Goal: Use online tool/utility: Utilize a website feature to perform a specific function

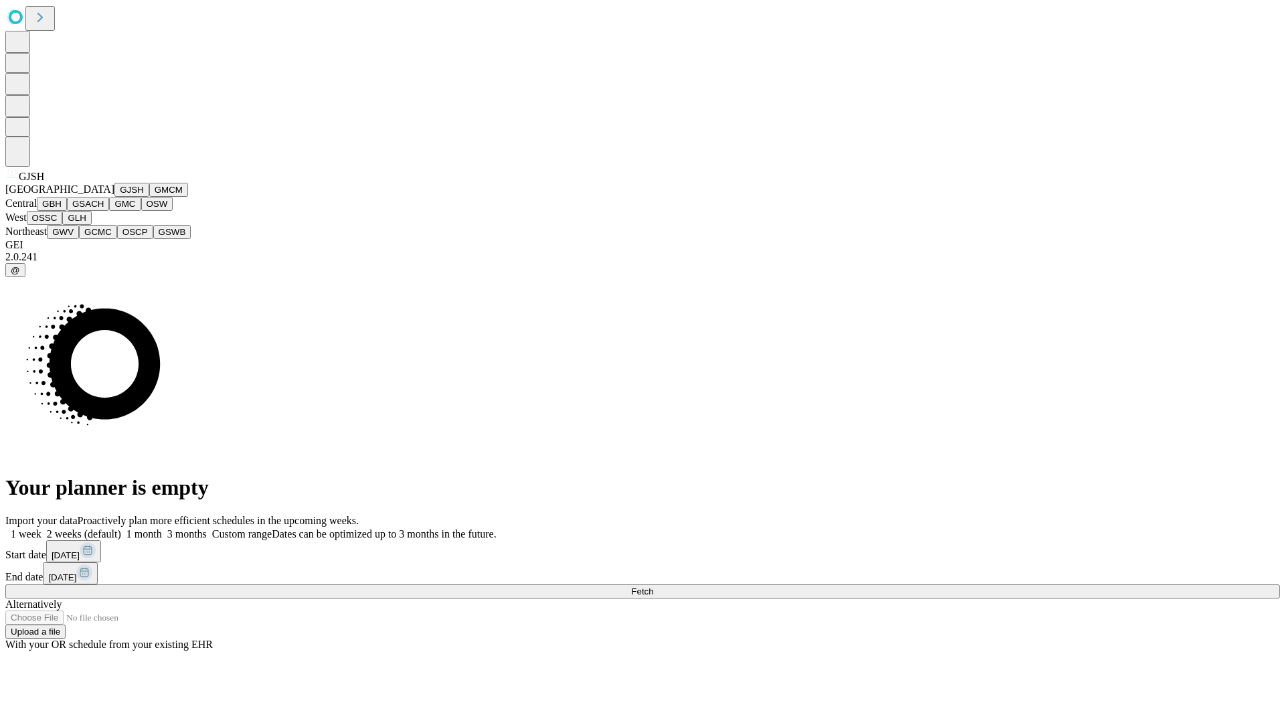
click at [114, 197] on button "GJSH" at bounding box center [131, 190] width 35 height 14
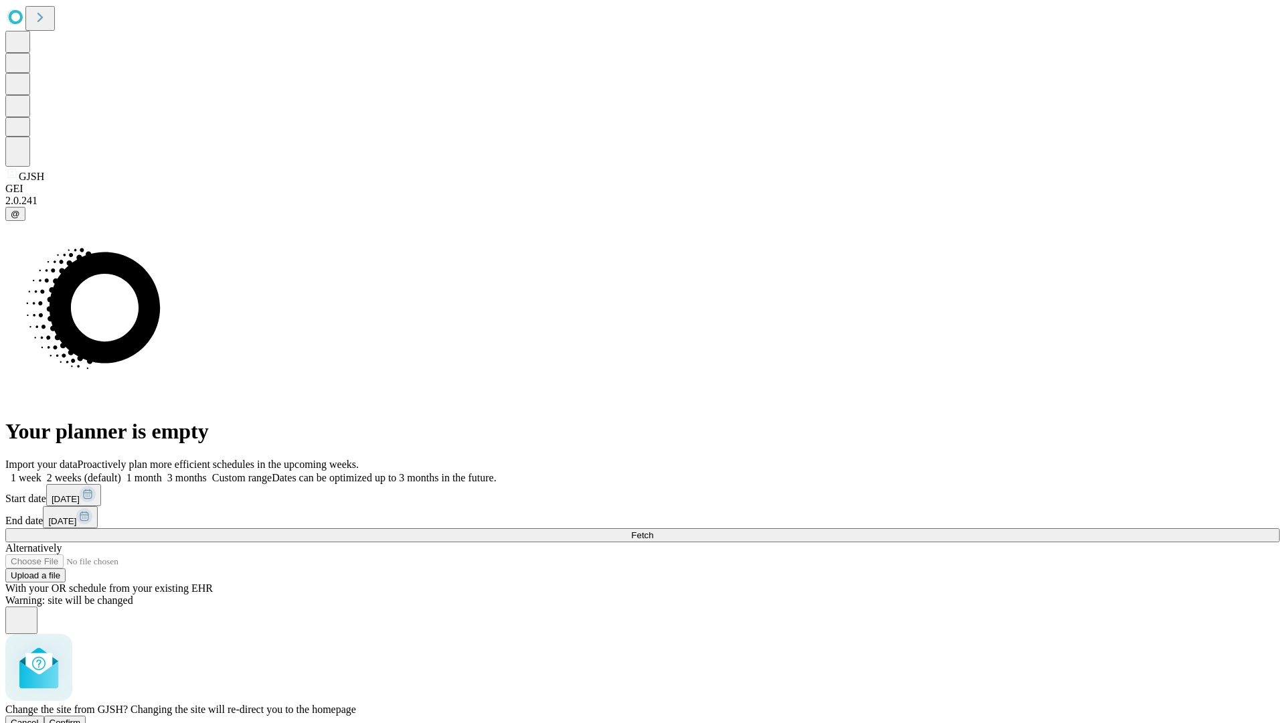
click at [81, 717] on span "Confirm" at bounding box center [65, 722] width 31 height 10
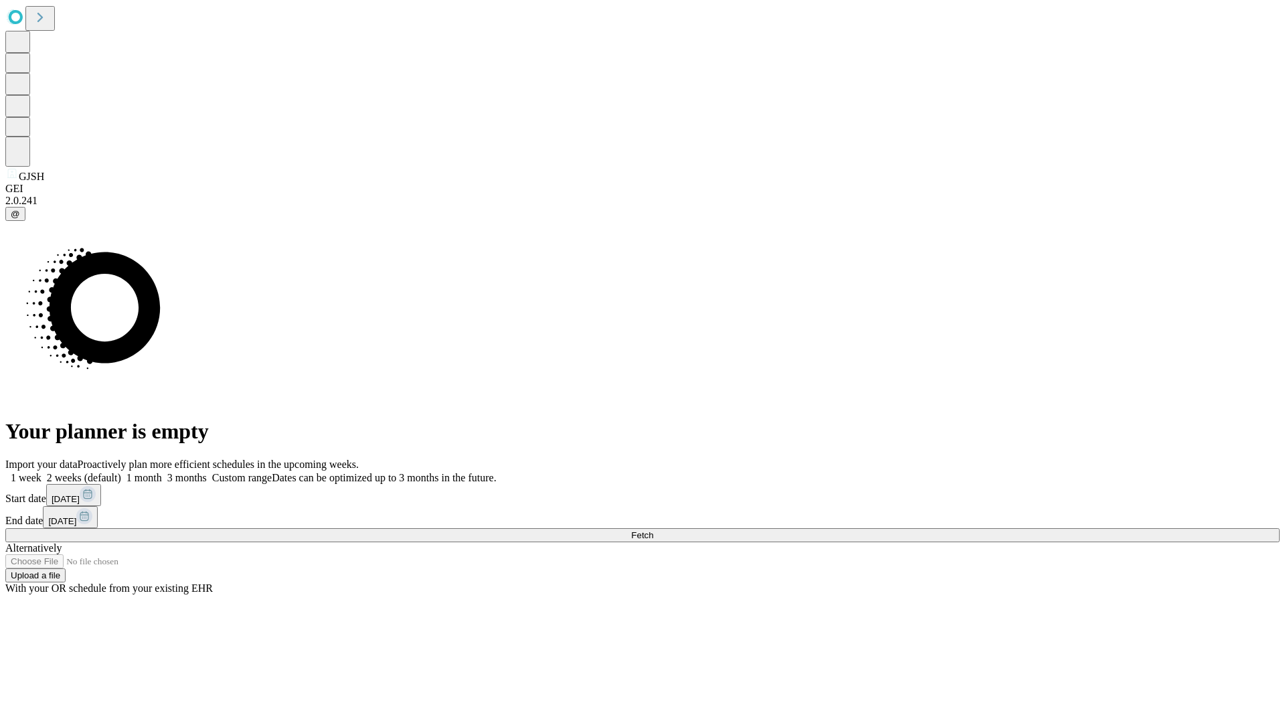
click at [41, 472] on label "1 week" at bounding box center [23, 477] width 36 height 11
click at [653, 530] on span "Fetch" at bounding box center [642, 535] width 22 height 10
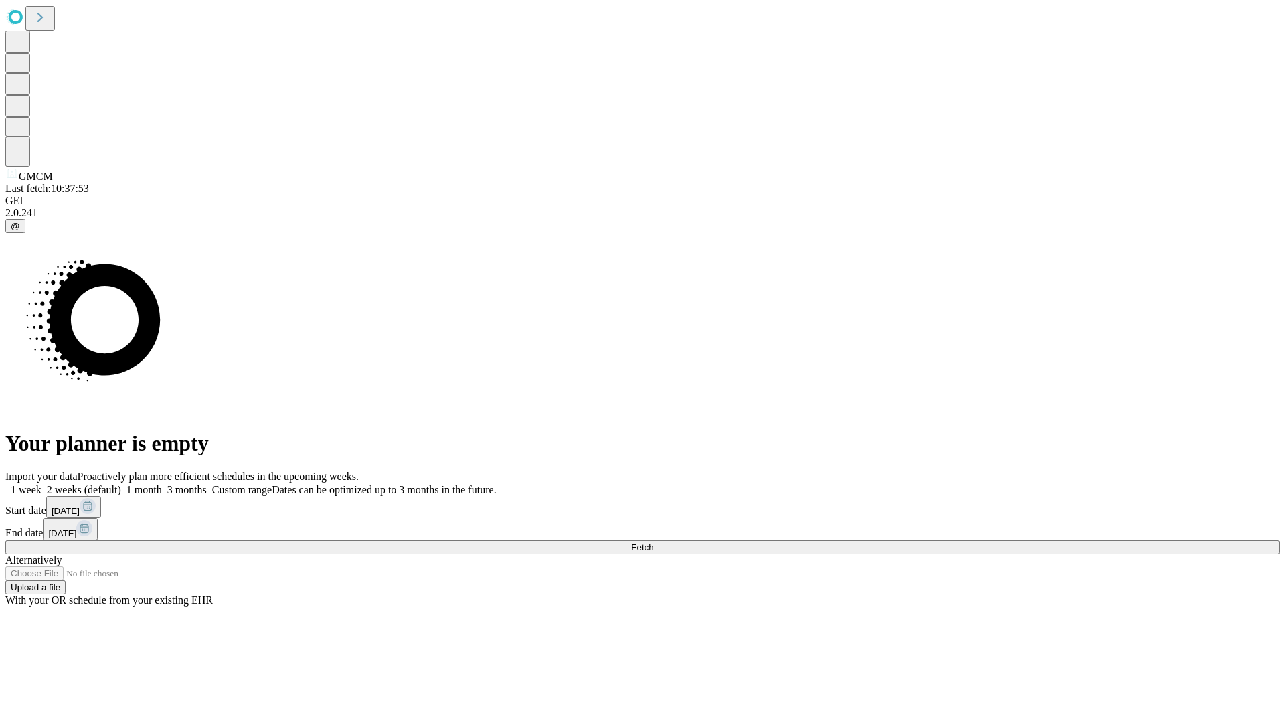
click at [41, 484] on label "1 week" at bounding box center [23, 489] width 36 height 11
click at [653, 542] on span "Fetch" at bounding box center [642, 547] width 22 height 10
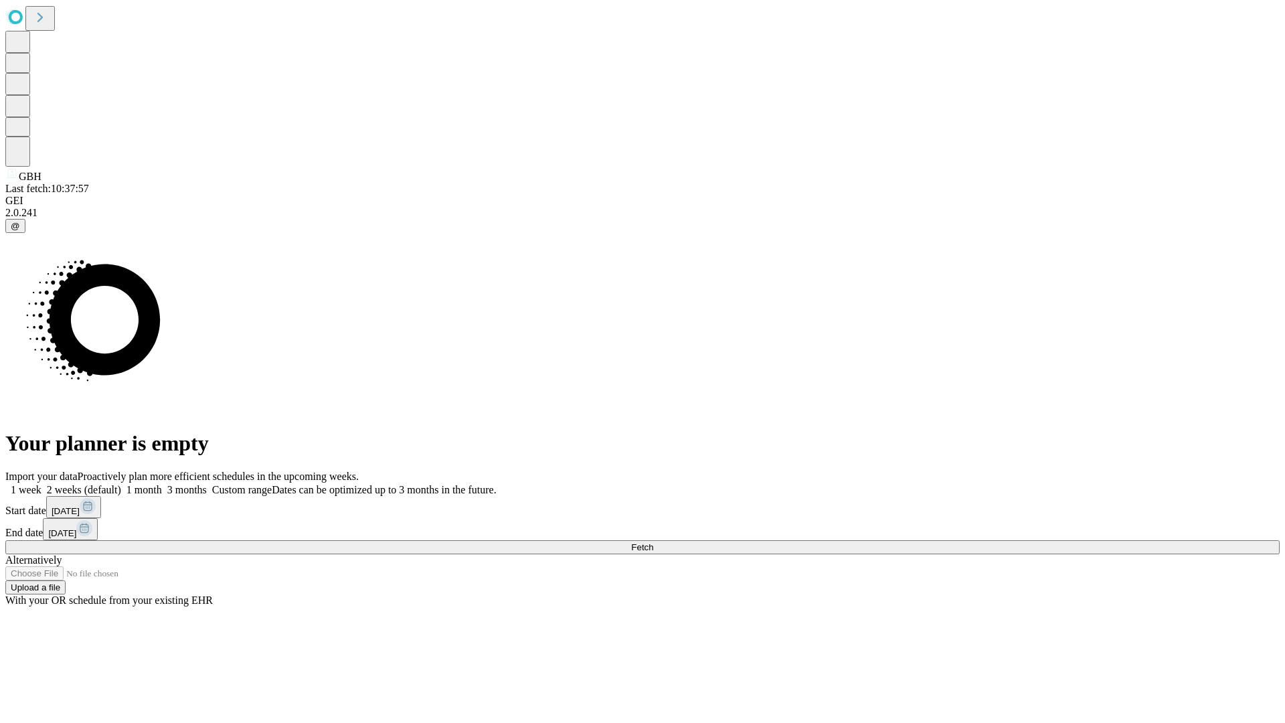
click at [653, 542] on span "Fetch" at bounding box center [642, 547] width 22 height 10
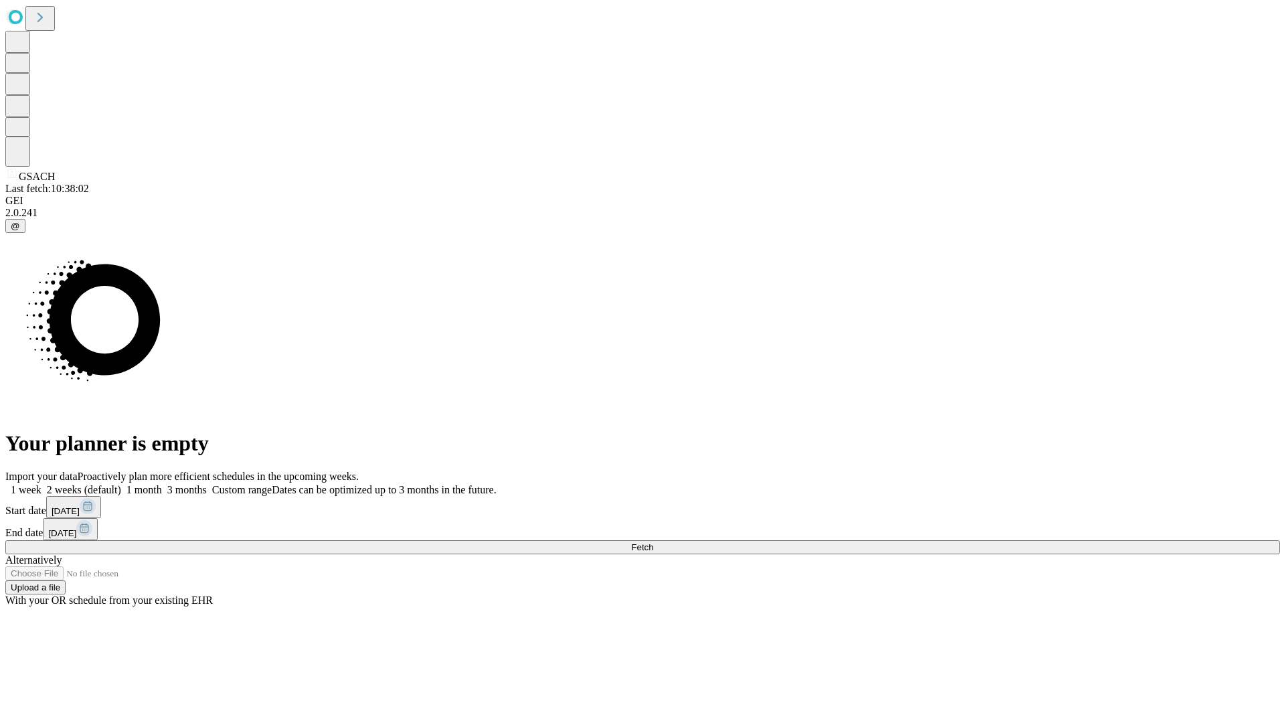
click at [41, 484] on label "1 week" at bounding box center [23, 489] width 36 height 11
click at [653, 542] on span "Fetch" at bounding box center [642, 547] width 22 height 10
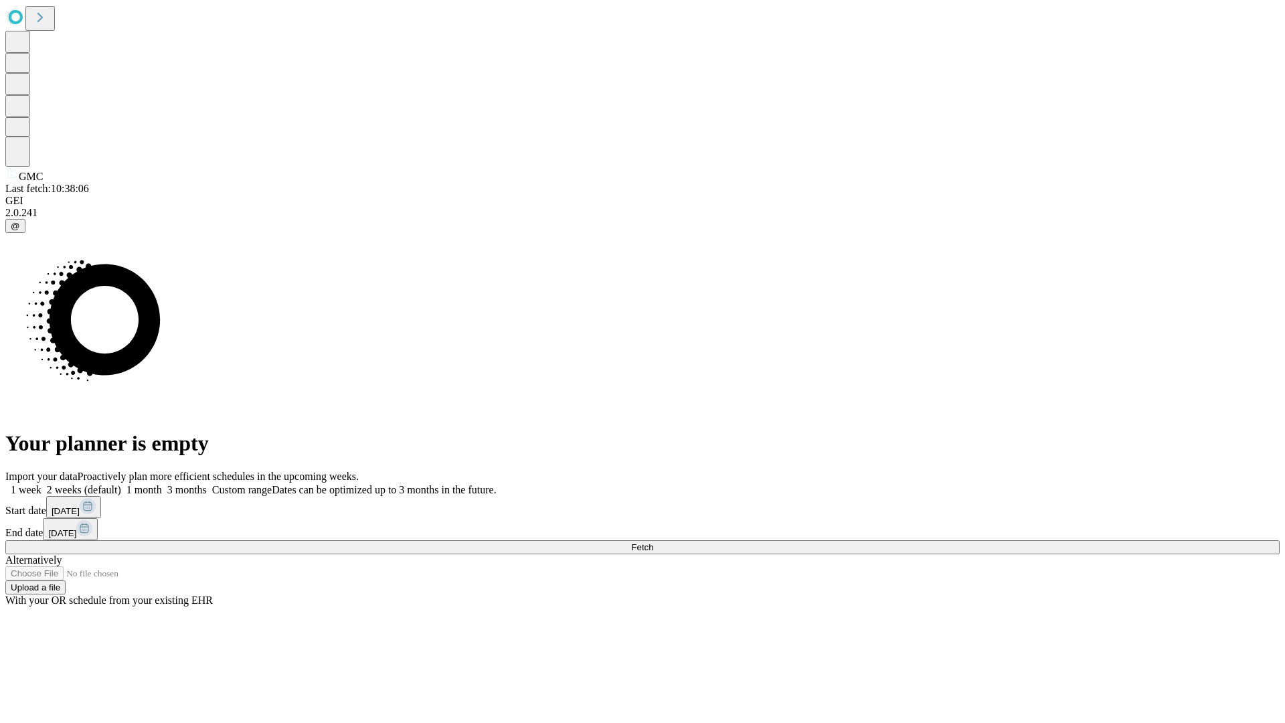
click at [653, 542] on span "Fetch" at bounding box center [642, 547] width 22 height 10
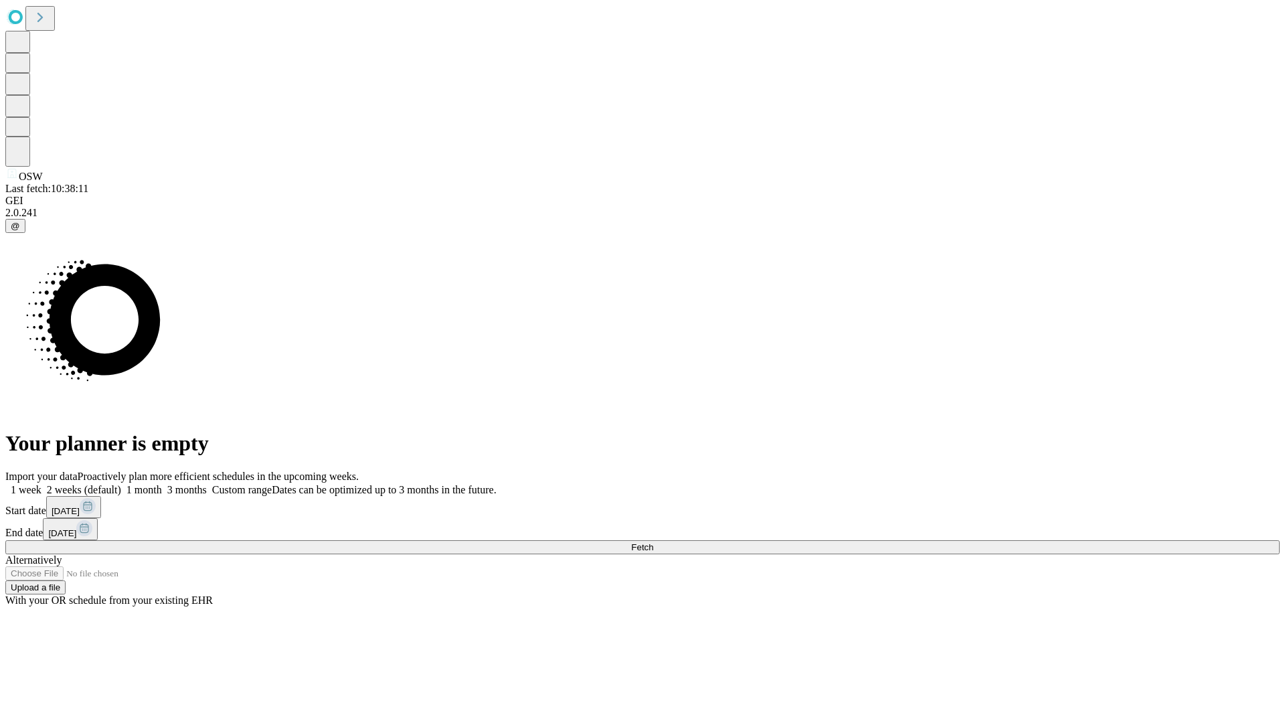
click at [41, 484] on label "1 week" at bounding box center [23, 489] width 36 height 11
click at [653, 542] on span "Fetch" at bounding box center [642, 547] width 22 height 10
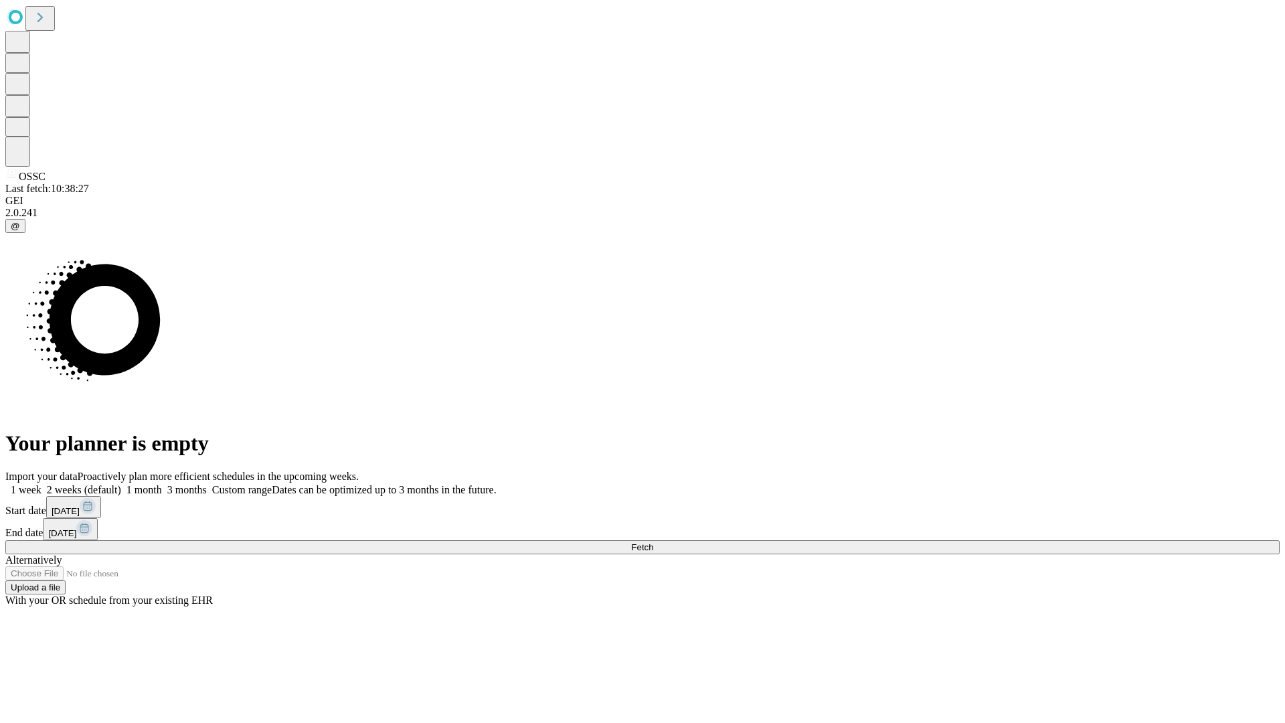
click at [41, 484] on label "1 week" at bounding box center [23, 489] width 36 height 11
click at [653, 542] on span "Fetch" at bounding box center [642, 547] width 22 height 10
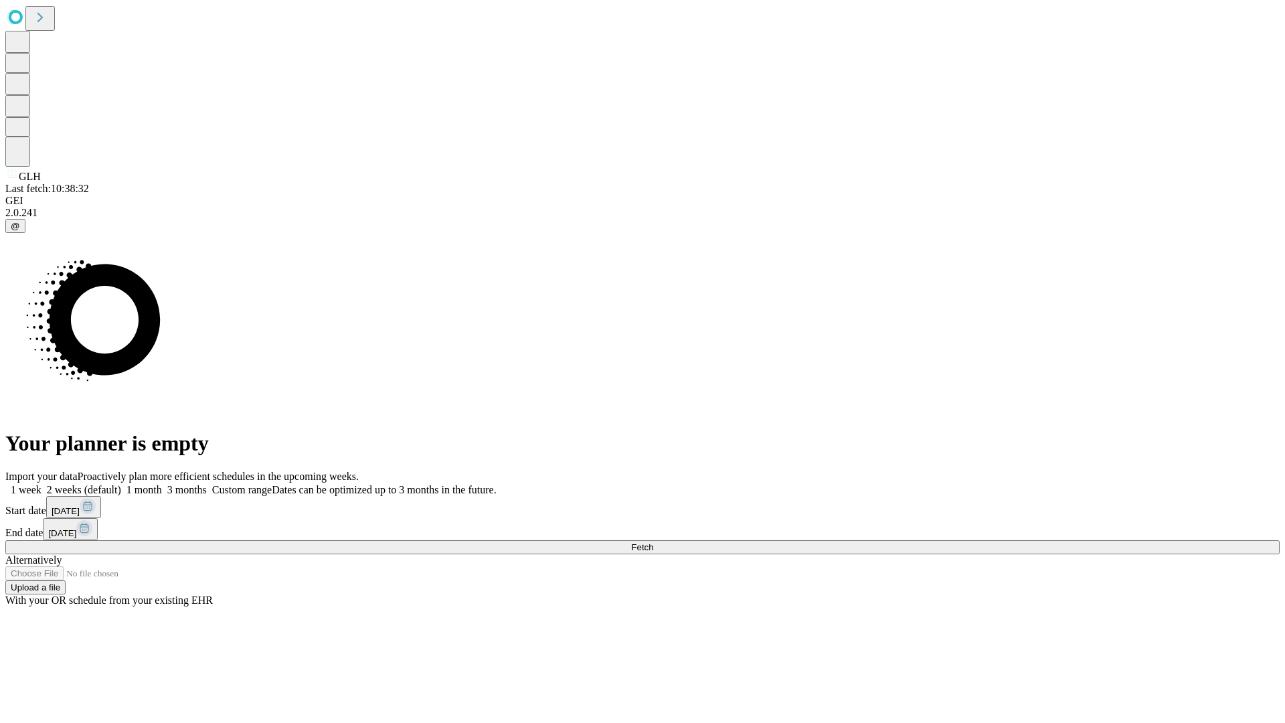
click at [41, 484] on label "1 week" at bounding box center [23, 489] width 36 height 11
click at [653, 542] on span "Fetch" at bounding box center [642, 547] width 22 height 10
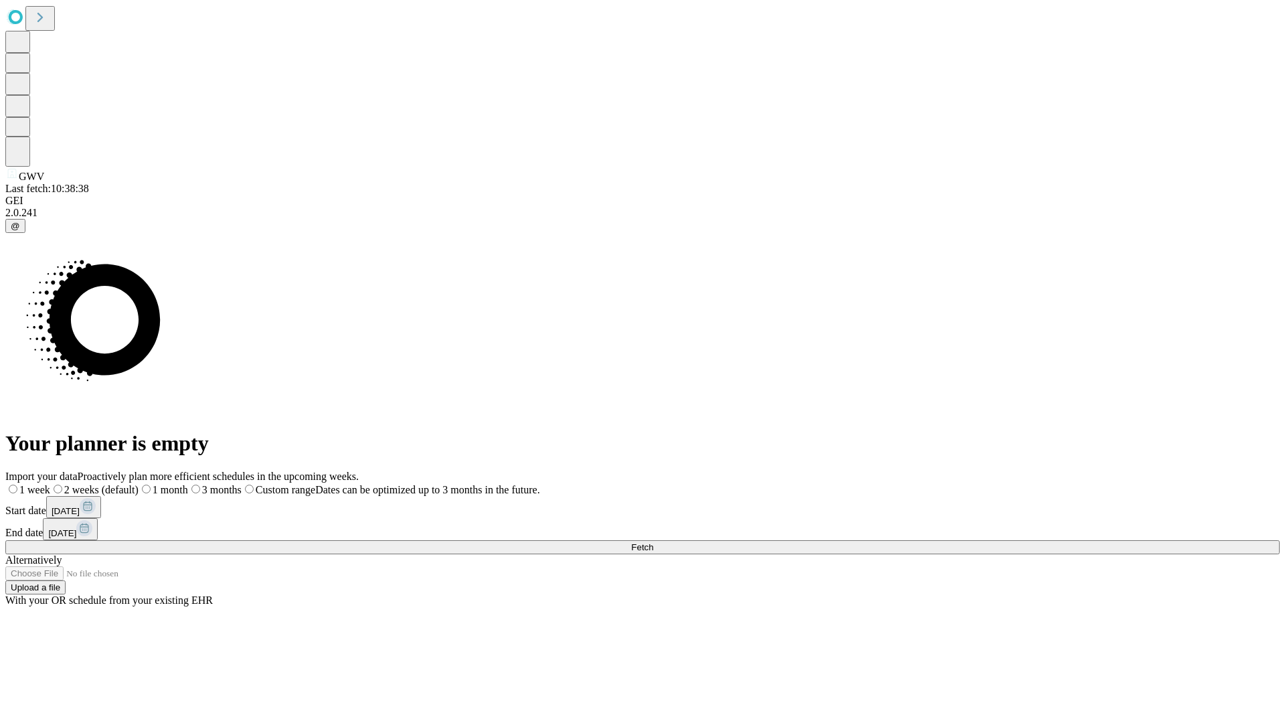
click at [50, 484] on label "1 week" at bounding box center [27, 489] width 45 height 11
click at [653, 542] on span "Fetch" at bounding box center [642, 547] width 22 height 10
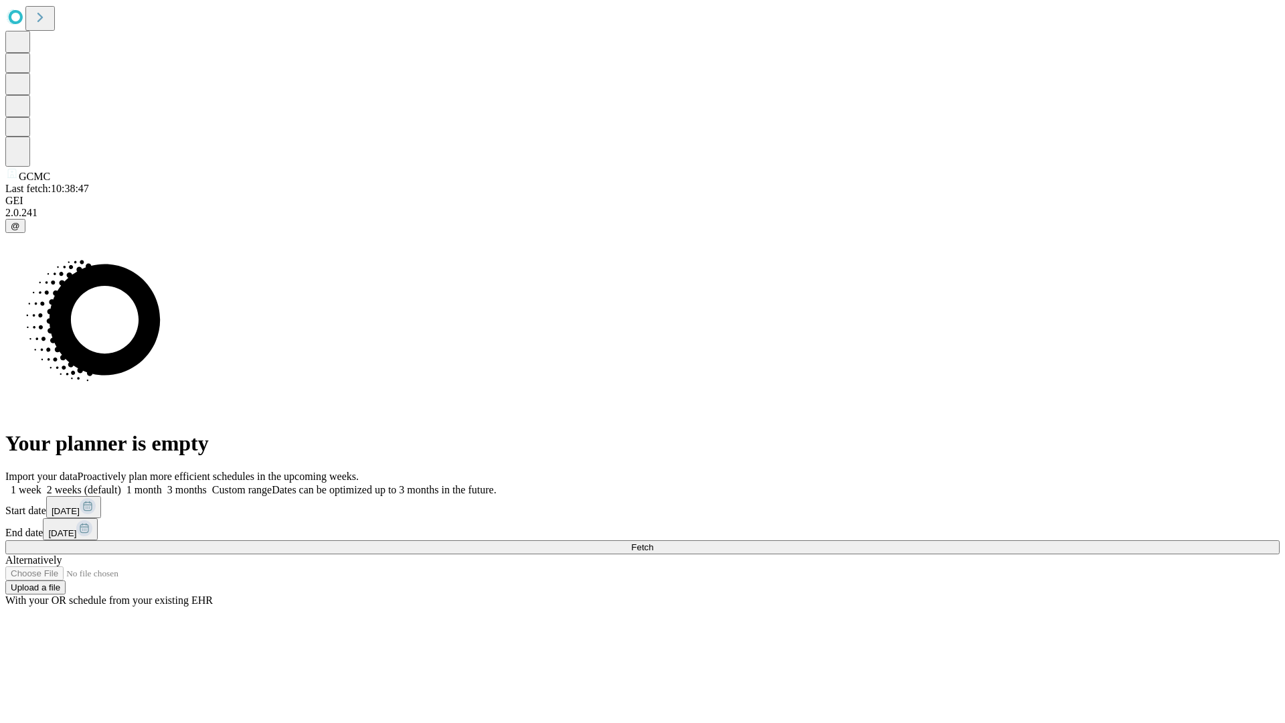
click at [41, 484] on label "1 week" at bounding box center [23, 489] width 36 height 11
click at [653, 542] on span "Fetch" at bounding box center [642, 547] width 22 height 10
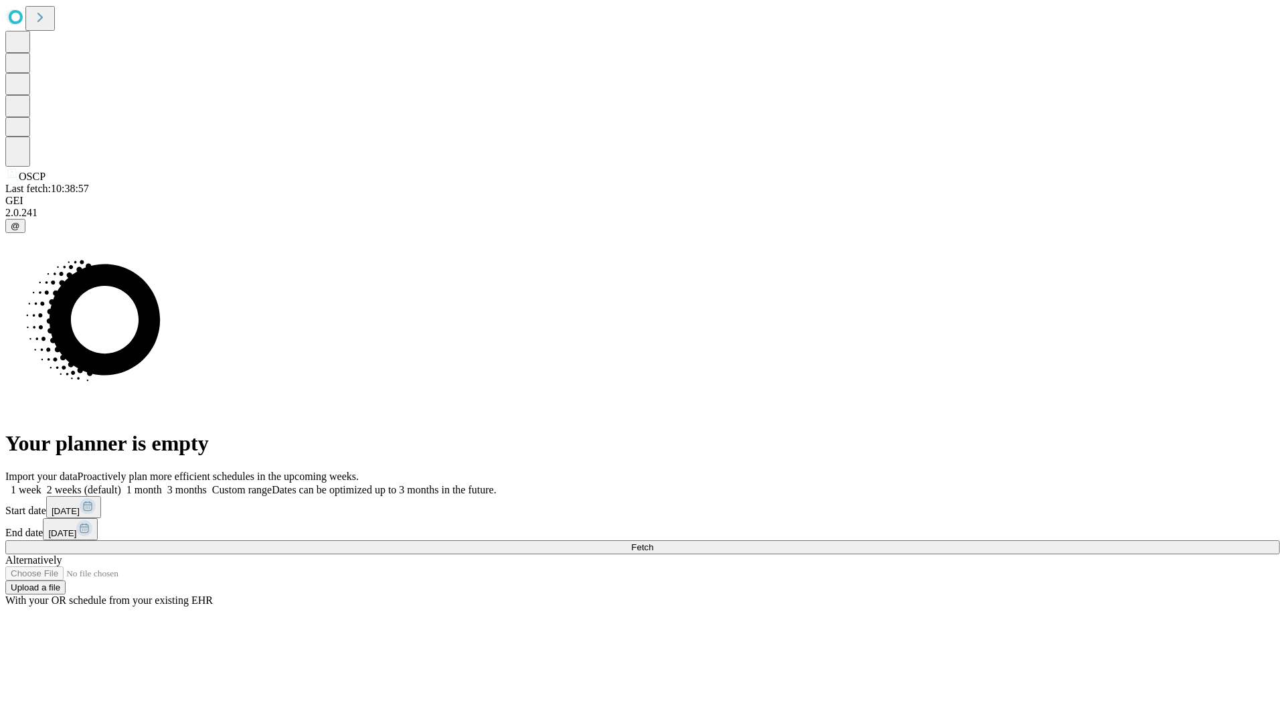
click at [41, 484] on label "1 week" at bounding box center [23, 489] width 36 height 11
click at [653, 542] on span "Fetch" at bounding box center [642, 547] width 22 height 10
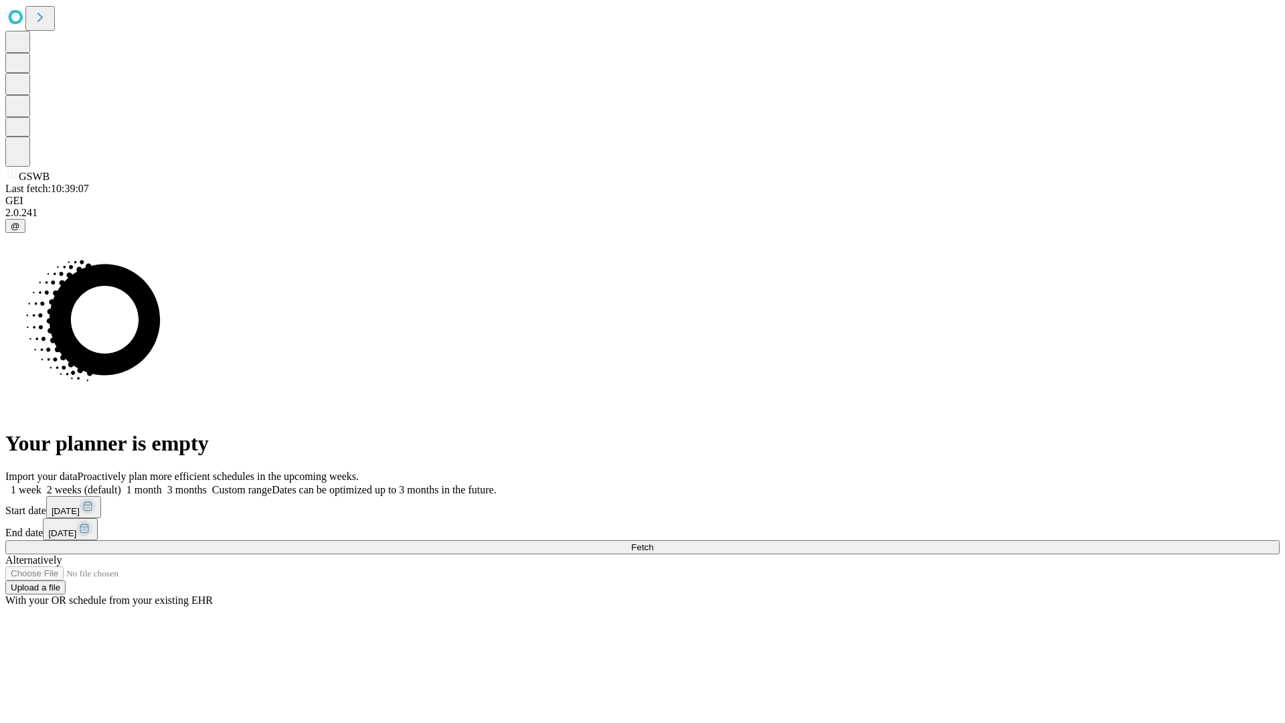
click at [653, 542] on span "Fetch" at bounding box center [642, 547] width 22 height 10
